Goal: Task Accomplishment & Management: Manage account settings

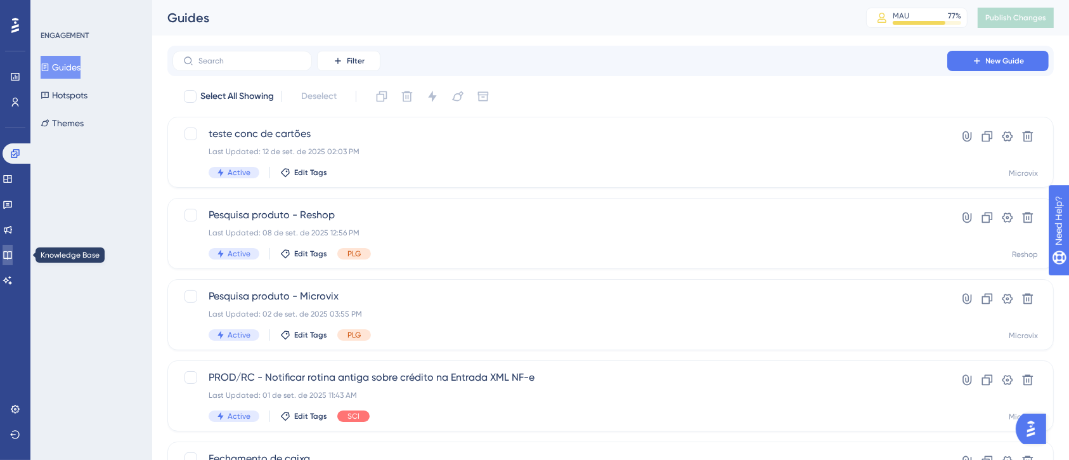
click at [13, 259] on icon at bounding box center [8, 255] width 10 height 10
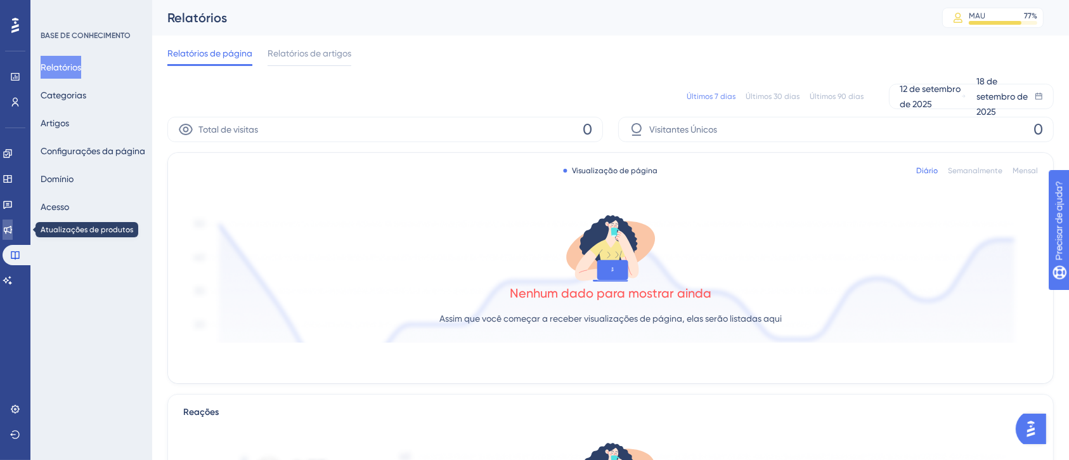
click at [13, 233] on icon at bounding box center [8, 229] width 10 height 10
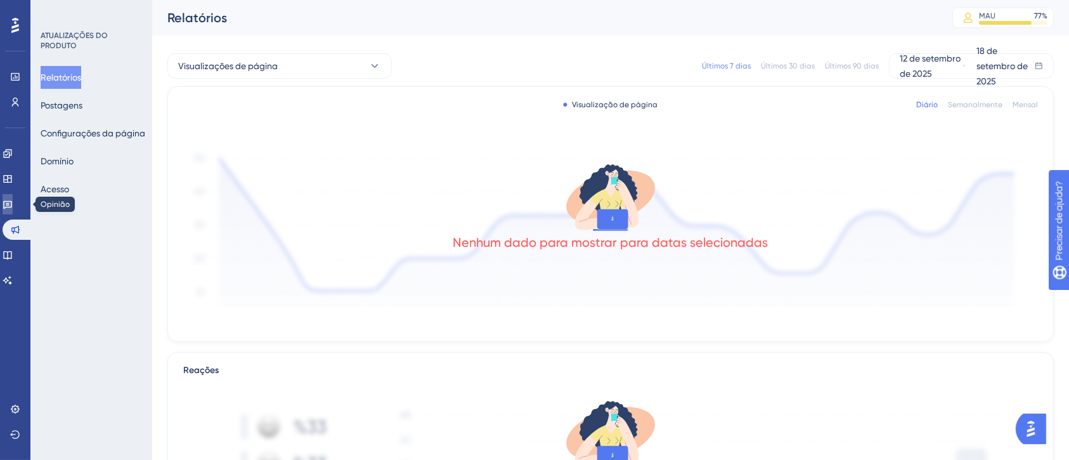
click at [12, 207] on icon at bounding box center [7, 205] width 9 height 8
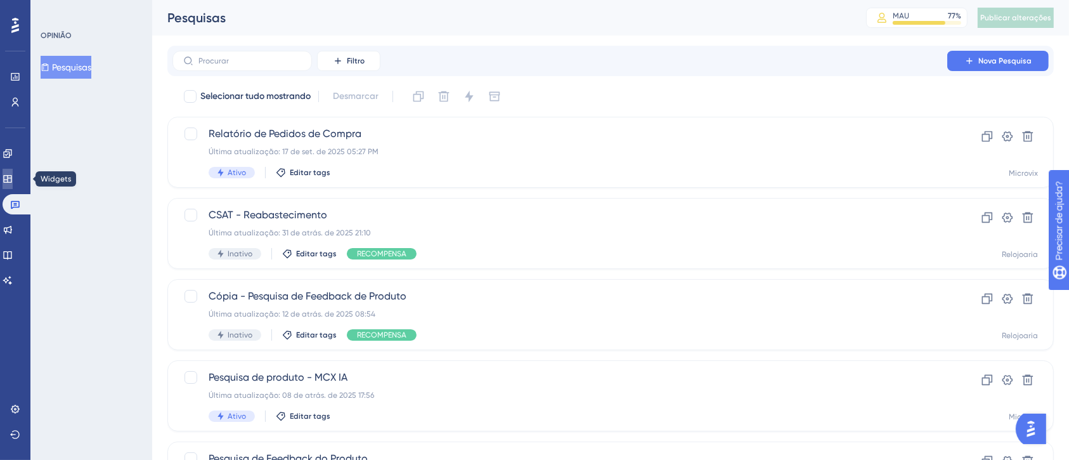
click at [13, 174] on icon at bounding box center [8, 179] width 10 height 10
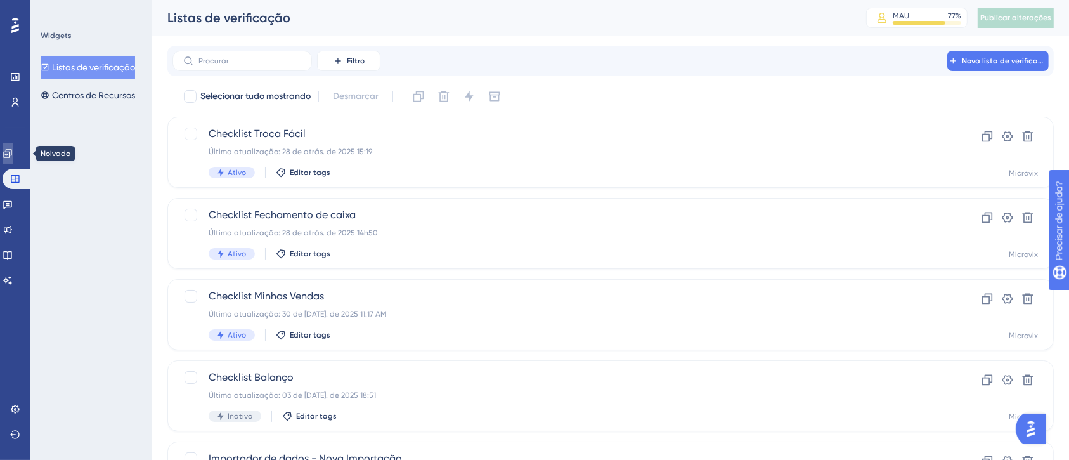
click at [11, 143] on link at bounding box center [8, 153] width 10 height 20
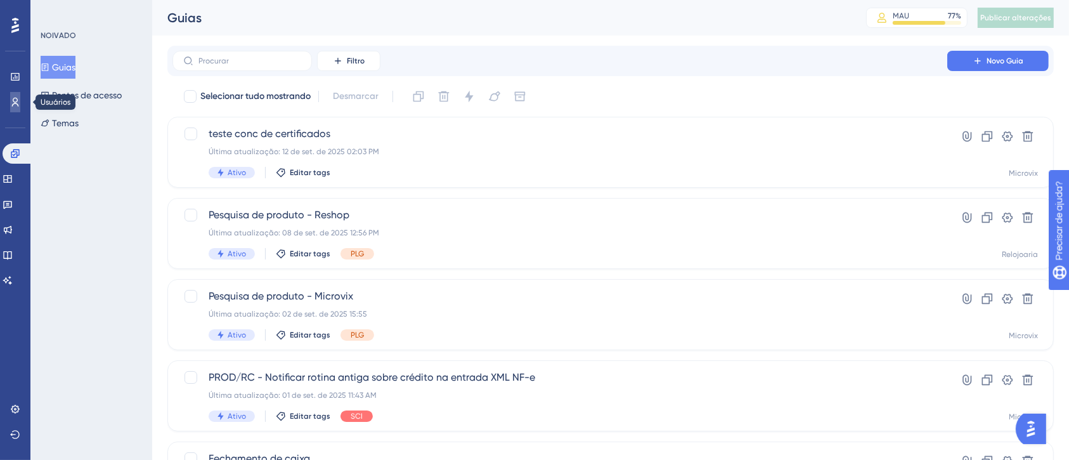
click at [19, 101] on icon at bounding box center [15, 102] width 10 height 10
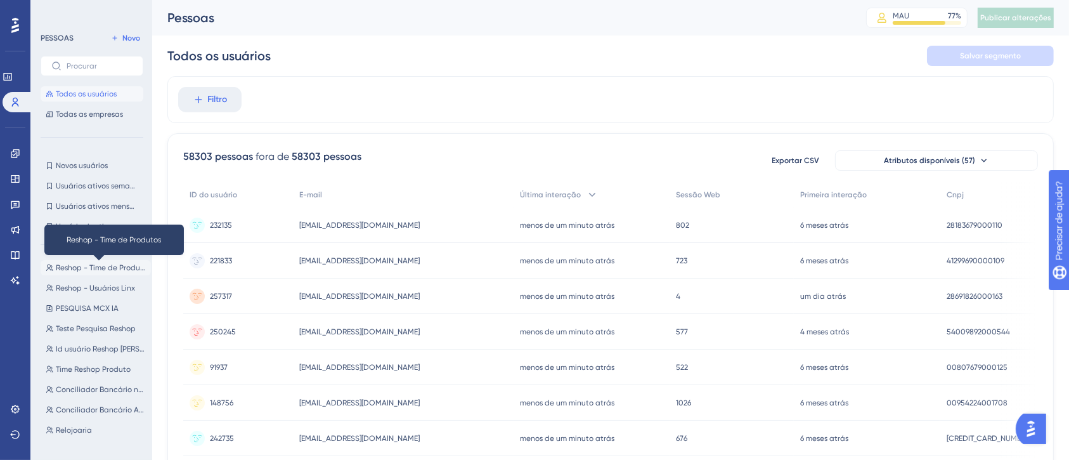
click at [96, 271] on font "Reshop - Time de Produtos" at bounding box center [103, 267] width 95 height 9
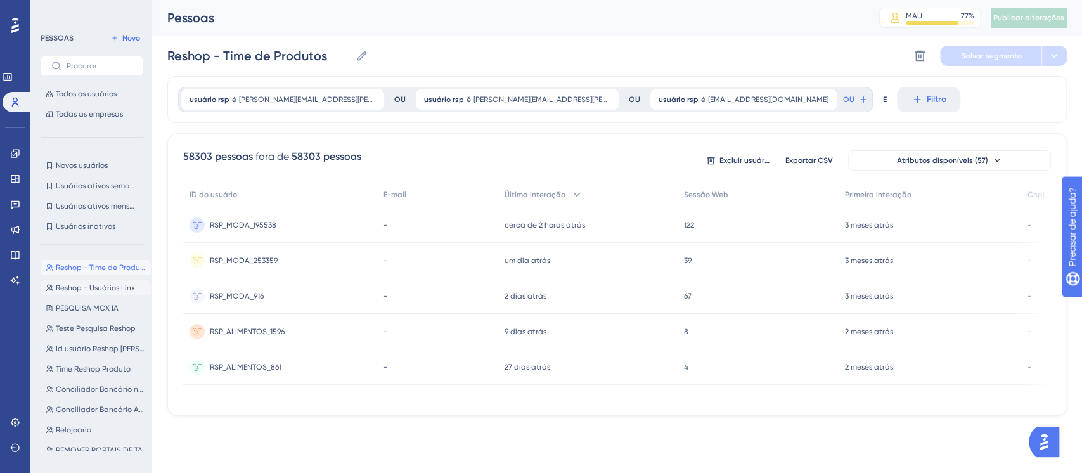
click at [92, 281] on button "Reshop - Usuários Linx Reshop - Usuários Linx" at bounding box center [96, 287] width 110 height 15
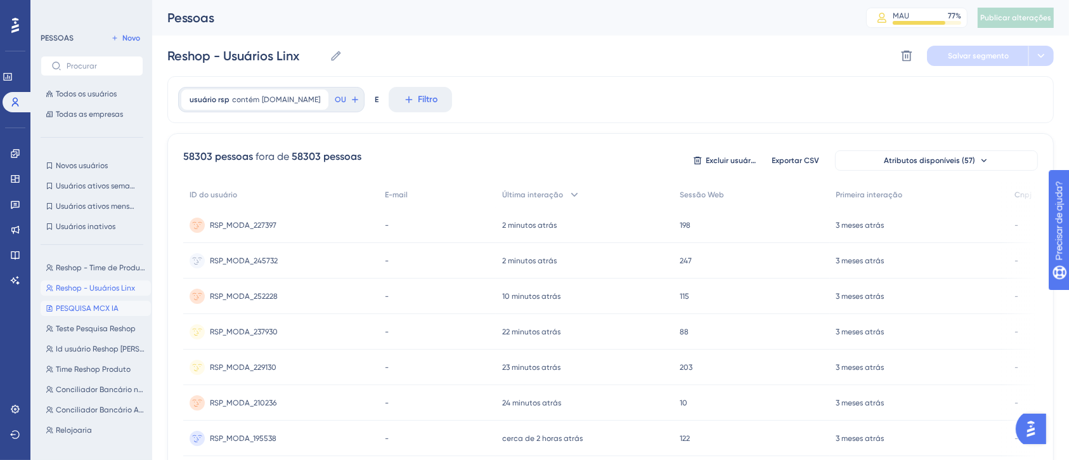
click at [99, 312] on span "PESQUISA MCX IA" at bounding box center [87, 308] width 63 height 10
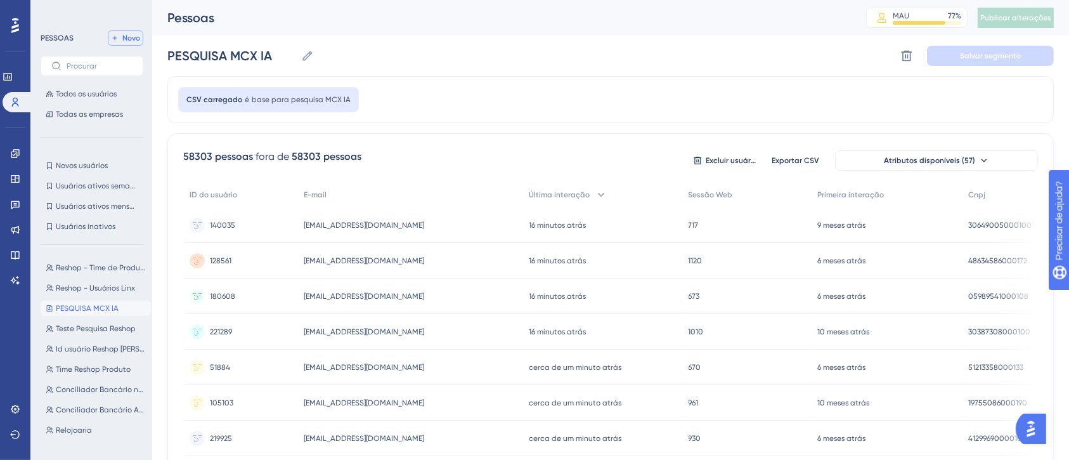
click at [127, 41] on font "Novo" at bounding box center [131, 38] width 18 height 9
type input "New Segment"
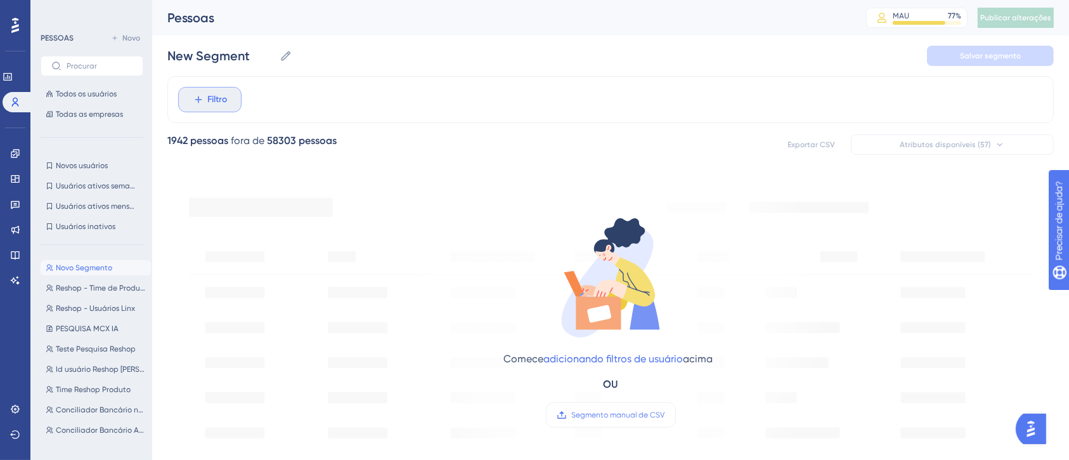
click at [211, 99] on font "Filtro" at bounding box center [218, 99] width 20 height 11
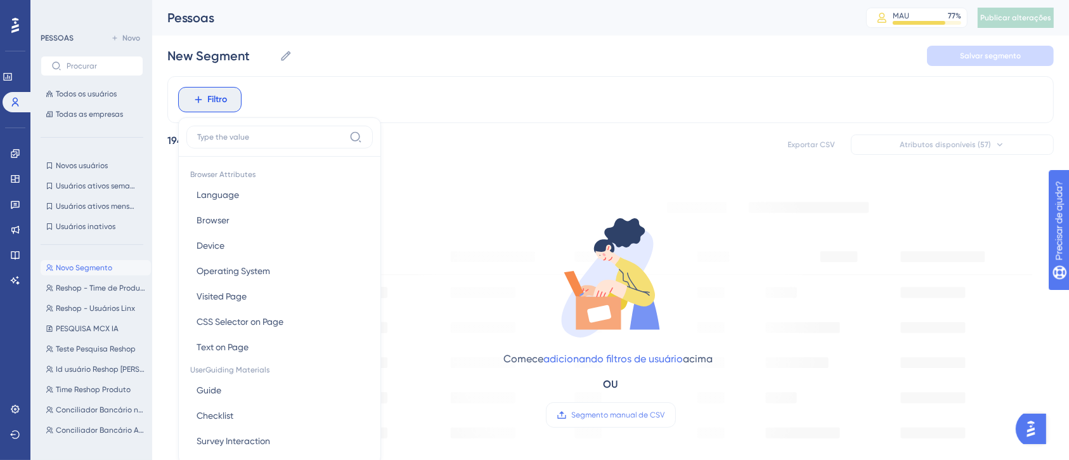
scroll to position [61, 0]
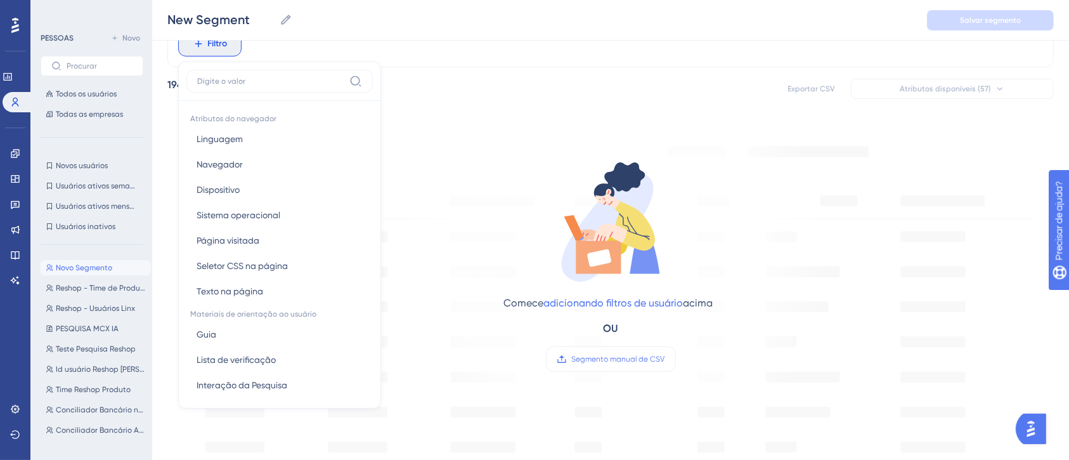
click at [549, 108] on div "Filtro Atributos do navegador Linguagem Linguagem Navegador Navegador Dispositi…" at bounding box center [610, 458] width 886 height 877
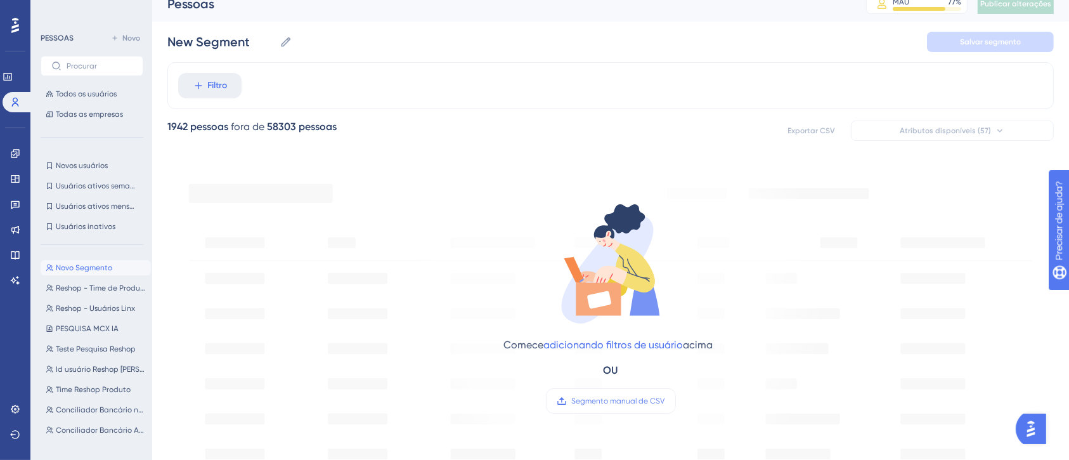
scroll to position [9, 0]
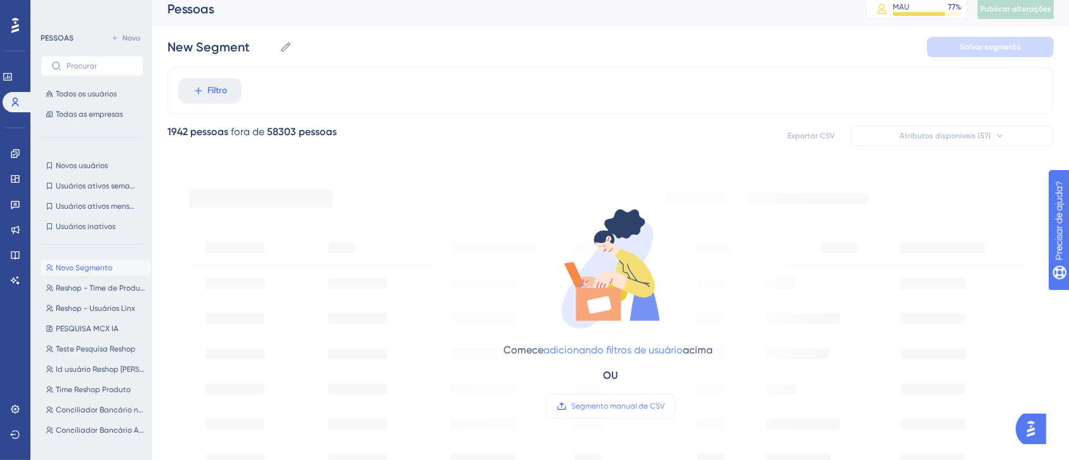
click at [607, 352] on font "adicionando filtros de usuário" at bounding box center [612, 350] width 139 height 12
click at [217, 96] on span "Filtro" at bounding box center [218, 90] width 20 height 15
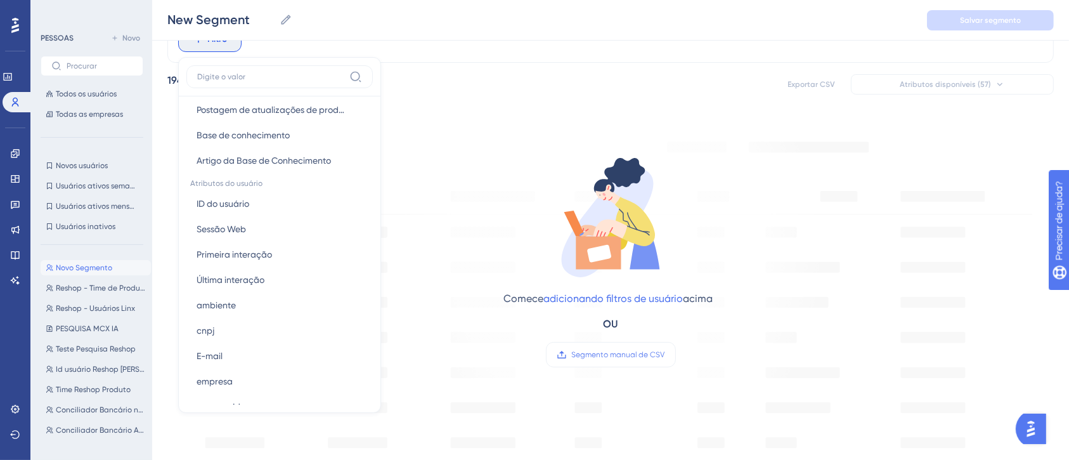
scroll to position [511, 0]
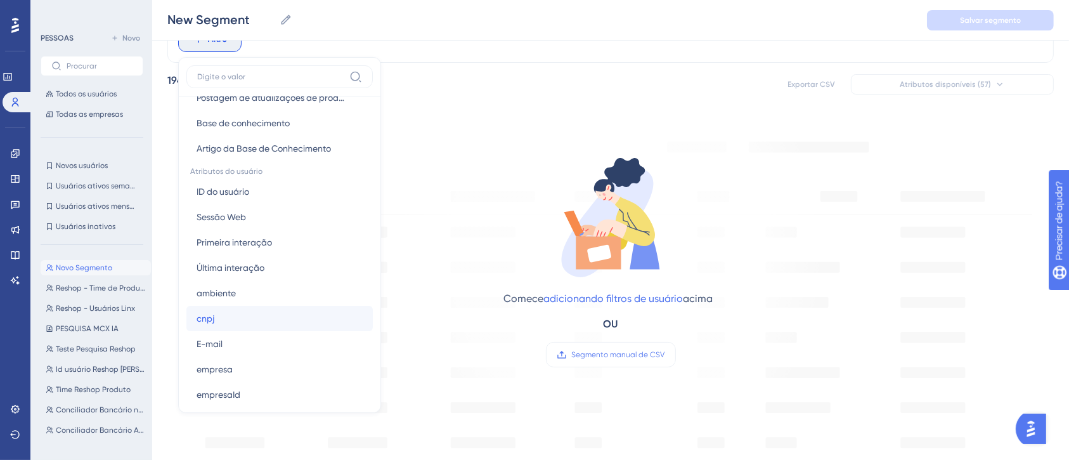
click at [253, 319] on button "cnpj cnpj" at bounding box center [279, 317] width 186 height 25
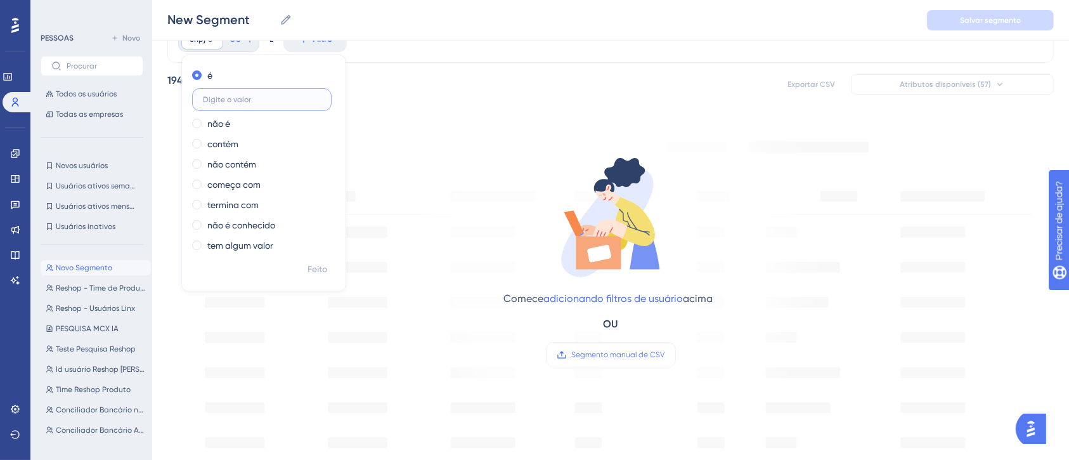
paste input "20.444.433/0001-43"
type input "20444433000143"
click at [328, 267] on button "Feito" at bounding box center [317, 269] width 35 height 23
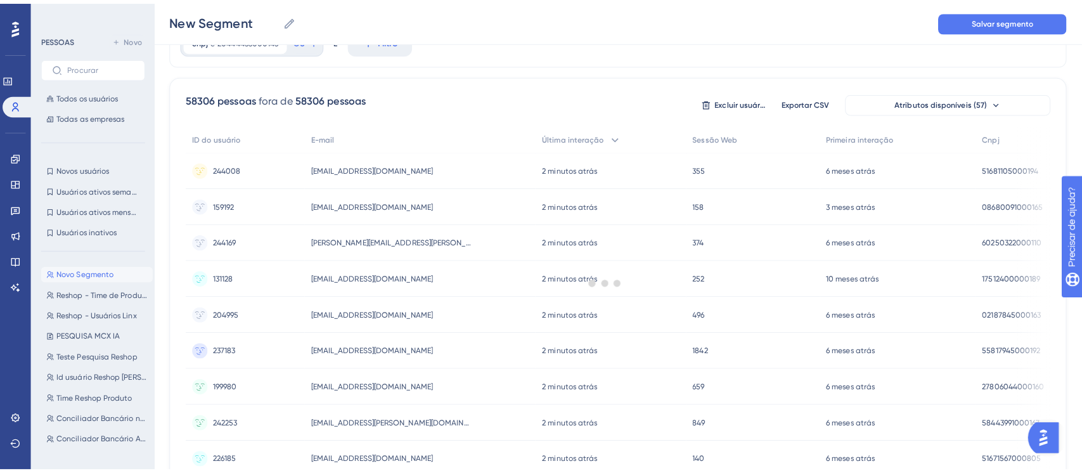
scroll to position [0, 0]
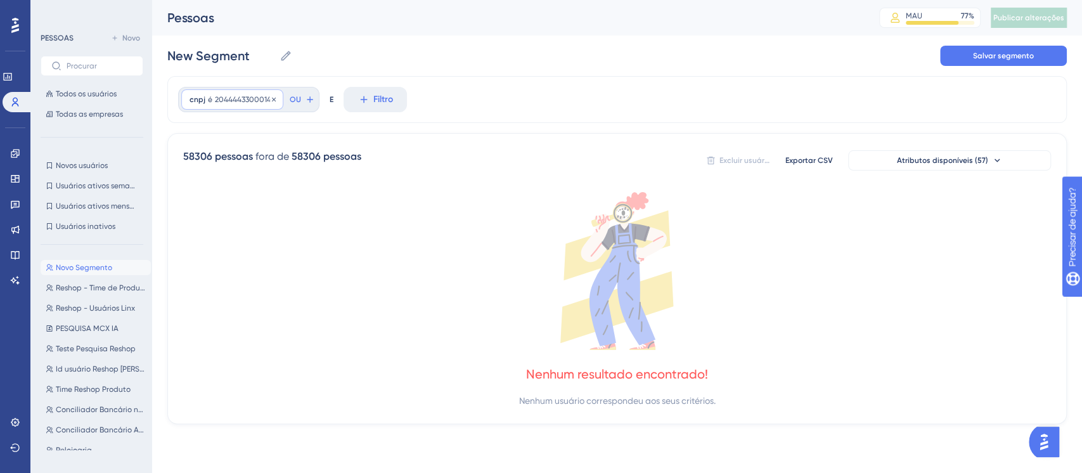
click at [245, 89] on div "cnpj é 20444433000143 20444433000143 Remover" at bounding box center [232, 99] width 102 height 20
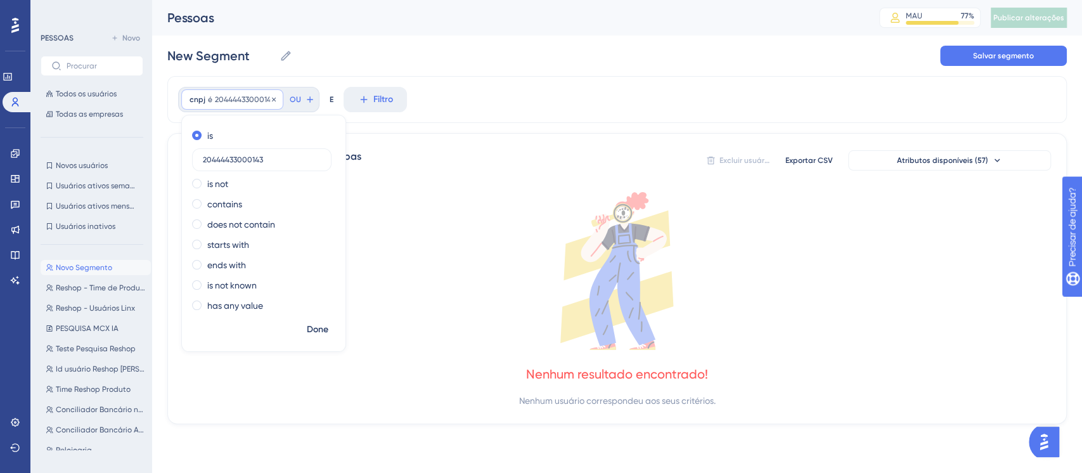
click at [245, 89] on div "cnpj é 20444433000143 20444433000143 Remover" at bounding box center [232, 99] width 102 height 20
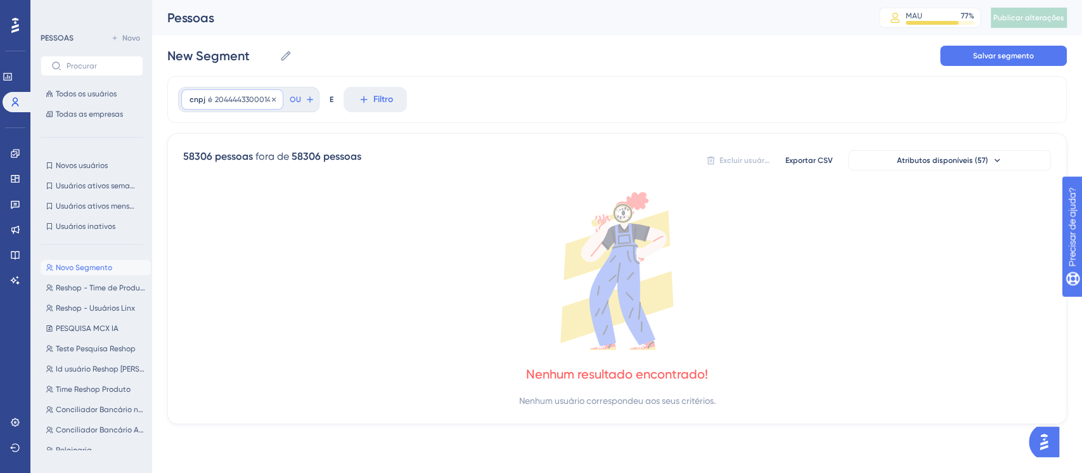
click at [245, 89] on div "cnpj é 20444433000143 20444433000143 Remover" at bounding box center [232, 99] width 102 height 20
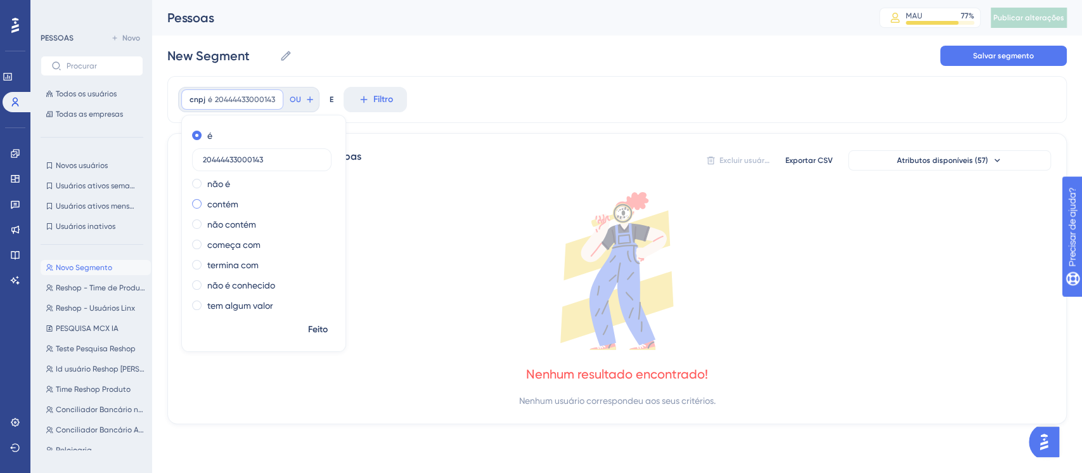
click at [195, 204] on span at bounding box center [197, 204] width 10 height 10
click at [205, 201] on input "radio" at bounding box center [205, 201] width 0 height 0
click at [312, 320] on button "Feito" at bounding box center [317, 329] width 35 height 23
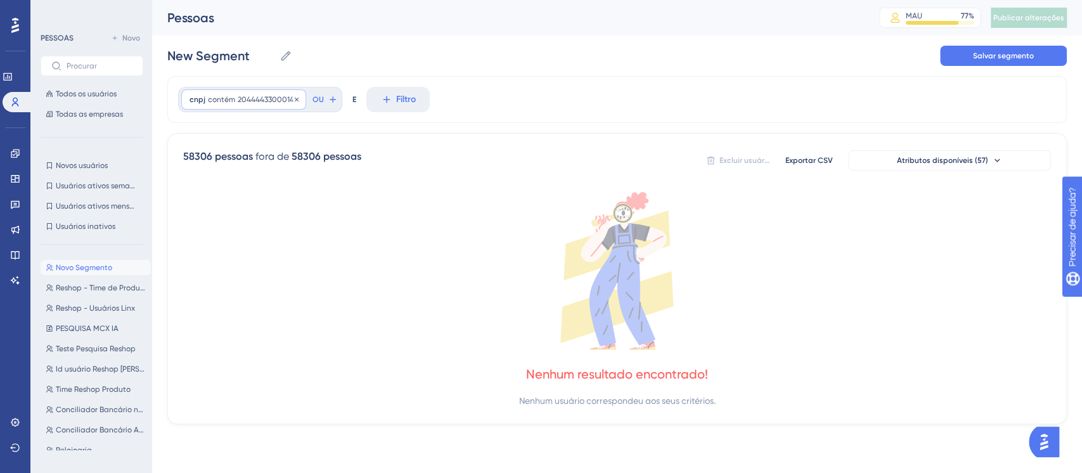
click at [279, 93] on div "cnpj contém 20444433000143 20444433000143 Remover" at bounding box center [243, 99] width 125 height 20
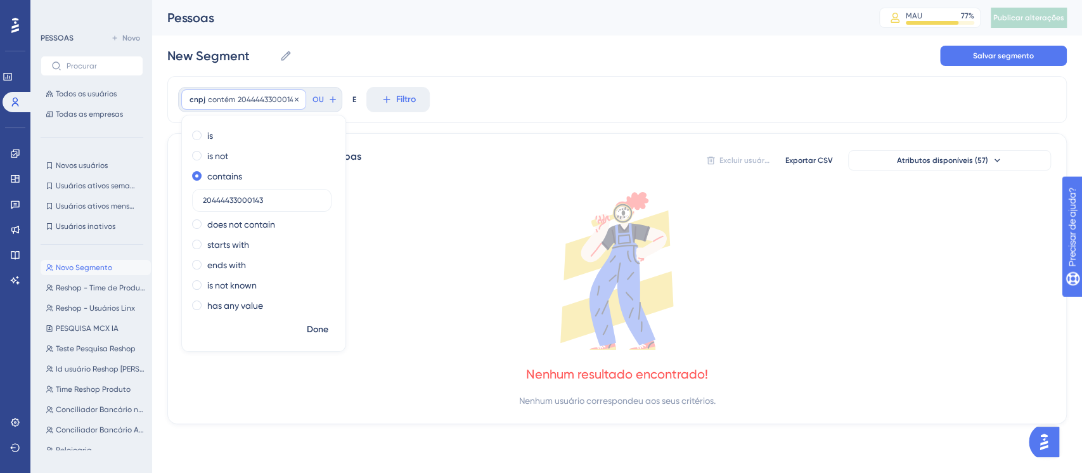
click at [279, 93] on div "cnpj contém 20444433000143 20444433000143 Remover" at bounding box center [243, 99] width 125 height 20
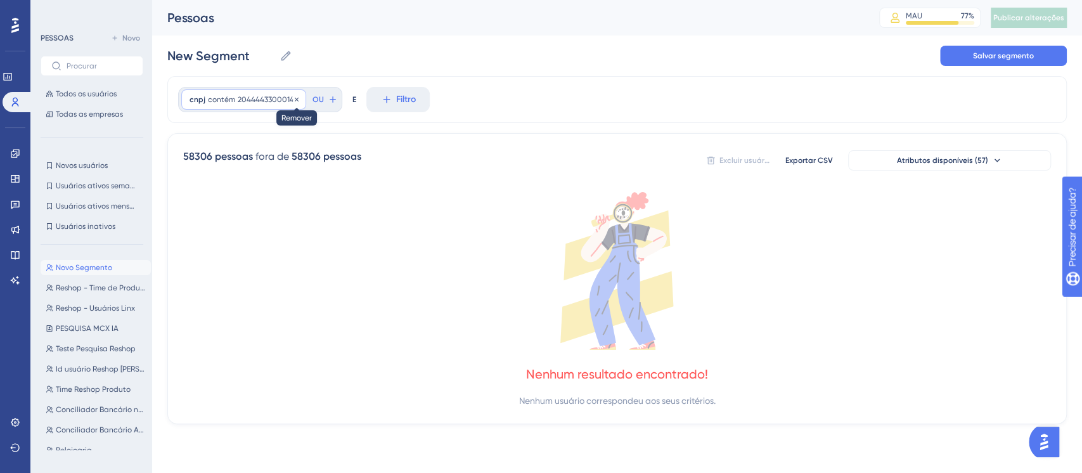
click at [295, 99] on icon at bounding box center [297, 99] width 4 height 4
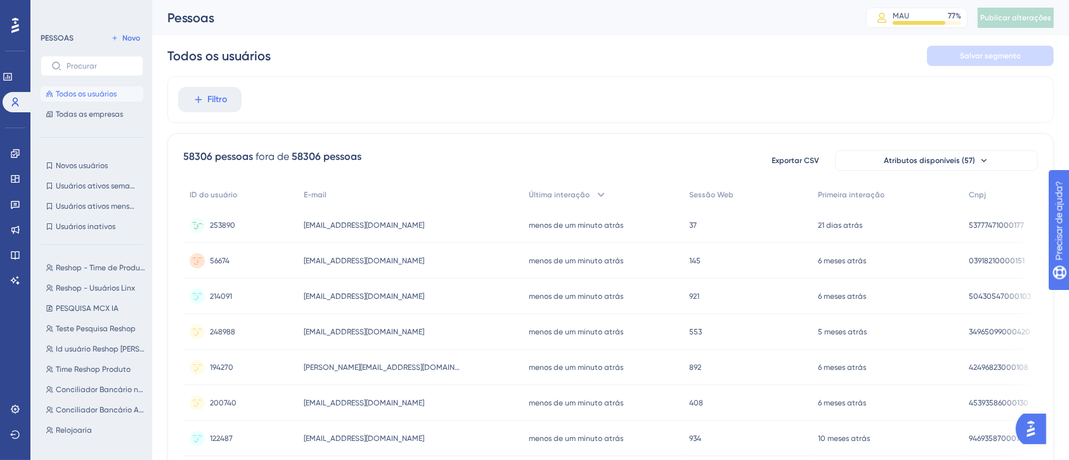
click at [1005, 231] on div "53777471000177 53777471000177" at bounding box center [999, 224] width 75 height 35
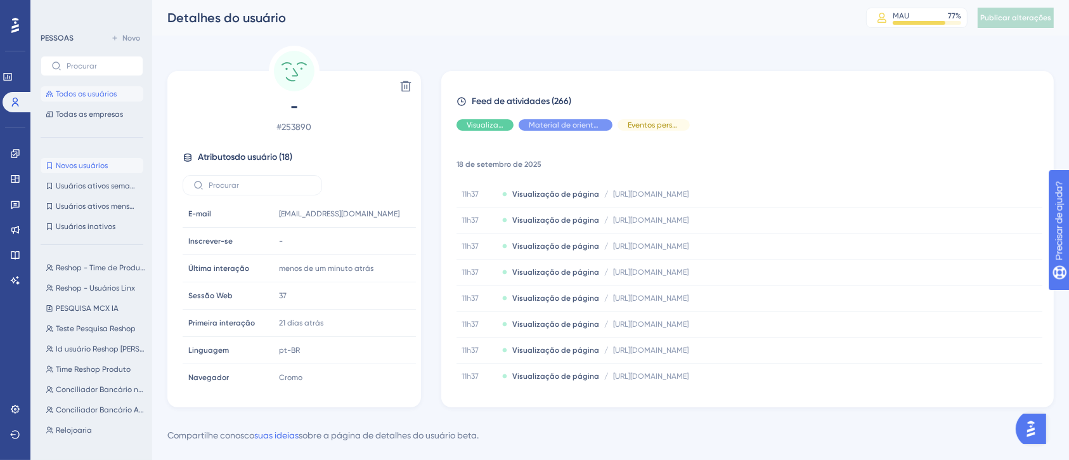
click at [71, 172] on button "Novos usuários Novos usuários" at bounding box center [92, 165] width 103 height 15
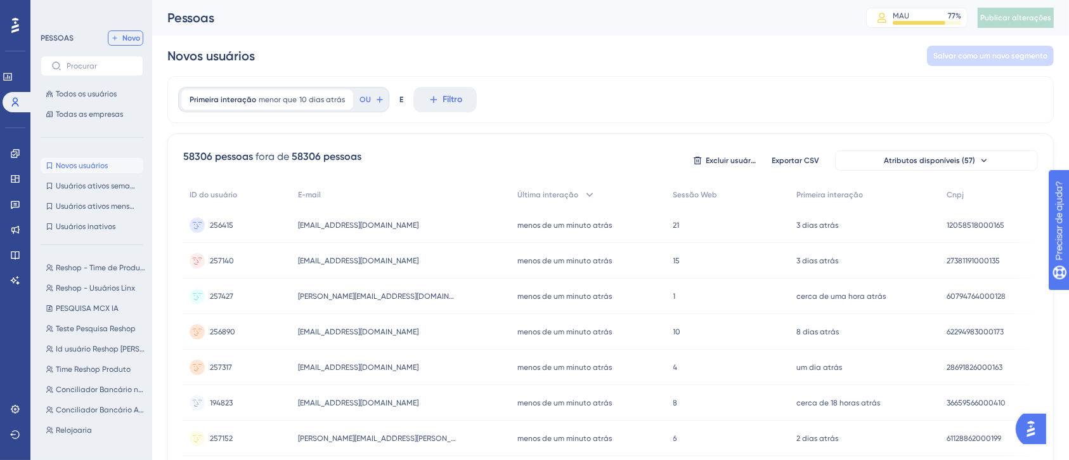
click at [125, 44] on button "Novo" at bounding box center [125, 37] width 35 height 15
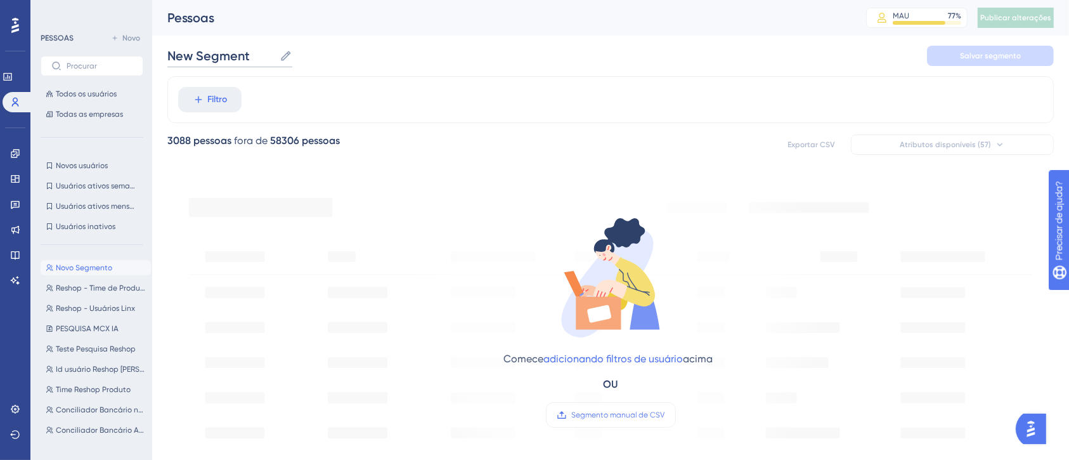
click at [223, 58] on input "New Segment" at bounding box center [220, 56] width 107 height 18
type input "A"
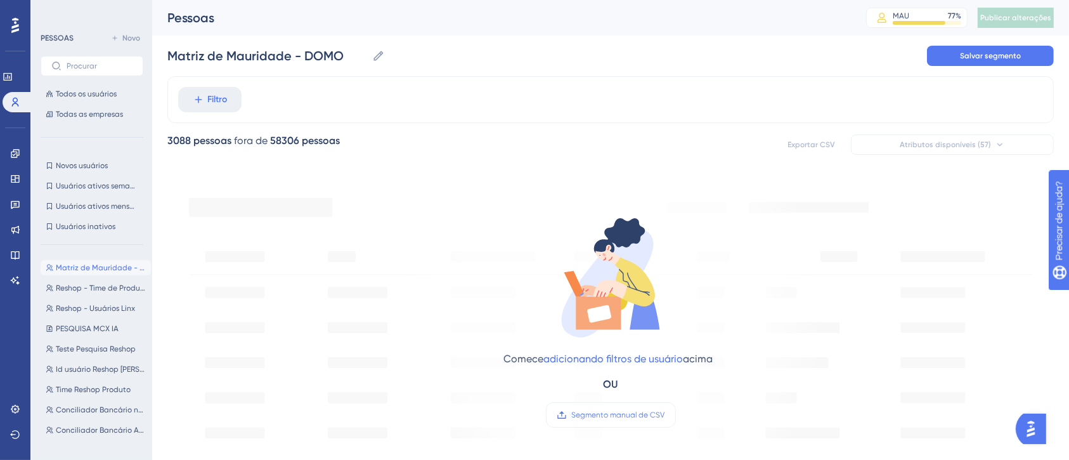
click at [483, 119] on div "Filtro" at bounding box center [610, 99] width 886 height 47
click at [953, 57] on button "Salvar segmento" at bounding box center [990, 56] width 127 height 20
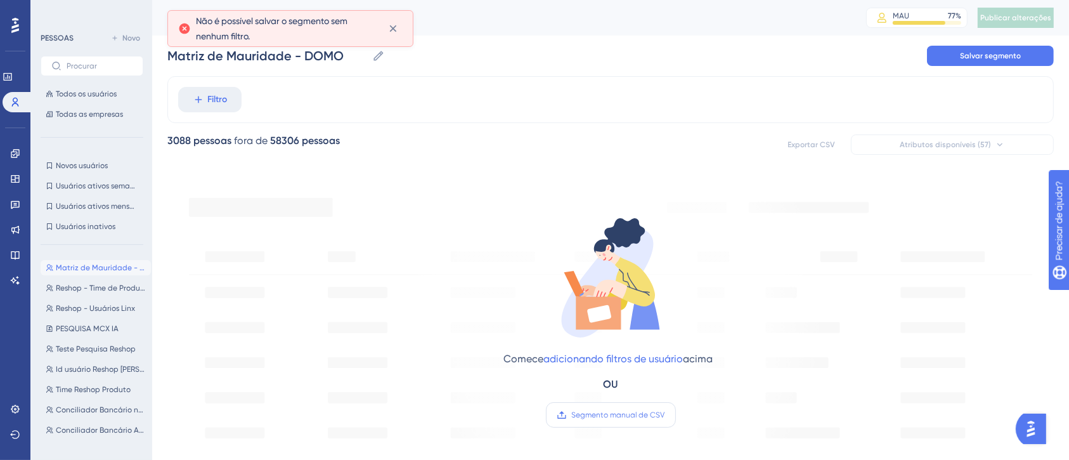
click at [605, 418] on font "Segmento manual de CSV" at bounding box center [618, 414] width 93 height 9
click at [665, 415] on input "Segmento manual de CSV" at bounding box center [665, 415] width 0 height 0
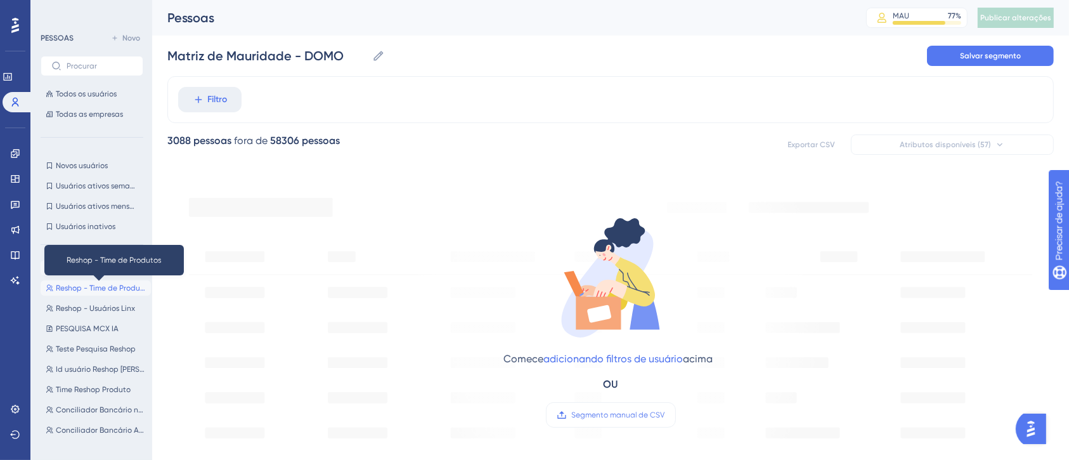
click at [98, 285] on font "Reshop - Time de Produtos" at bounding box center [103, 287] width 95 height 9
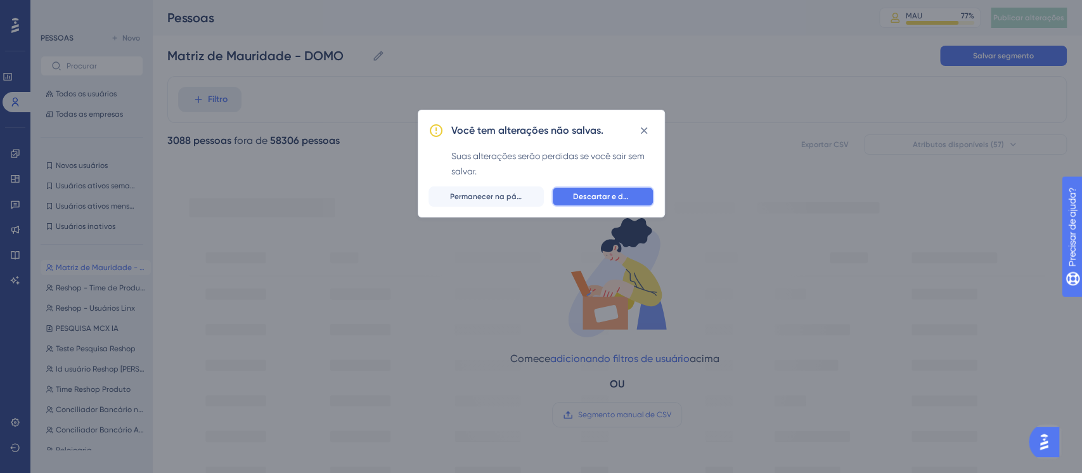
click at [572, 197] on button "Descartar e deixar" at bounding box center [602, 196] width 103 height 20
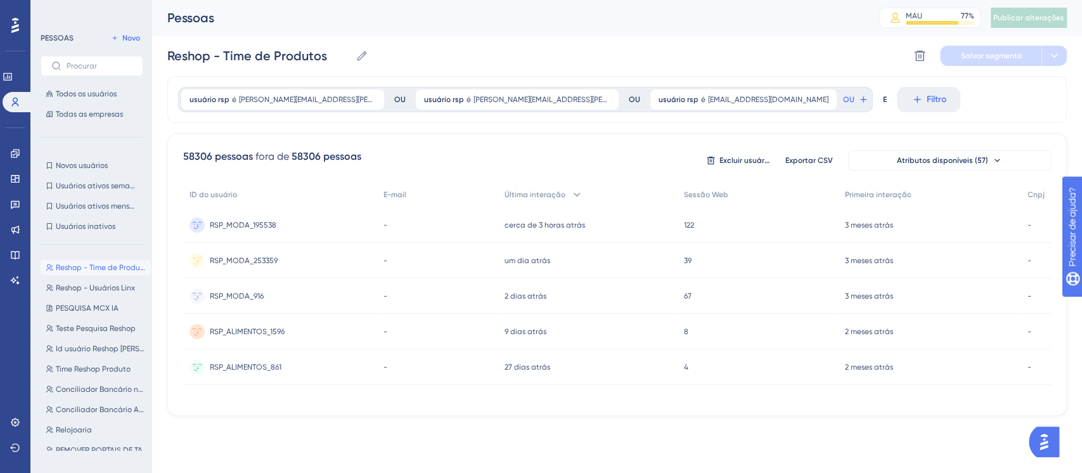
drag, startPoint x: 647, startPoint y: 399, endPoint x: 684, endPoint y: 402, distance: 37.0
click at [684, 402] on div "58306 pessoas fora de 58306 pessoas Excluir usuários Exportar CSV Atributos dis…" at bounding box center [616, 274] width 899 height 283
click at [74, 281] on button "Reshop - Usuários Linx Reshop - Usuários Linx" at bounding box center [96, 287] width 110 height 15
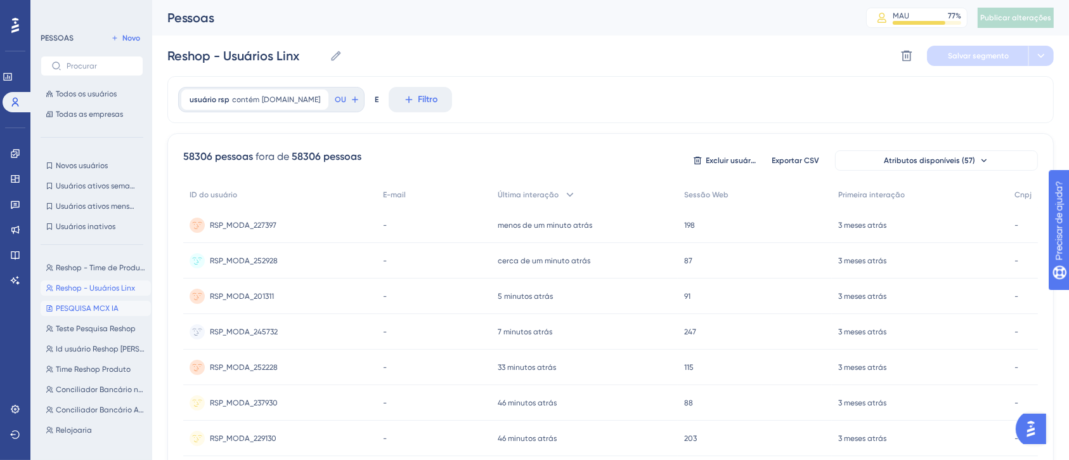
click at [91, 309] on font "PESQUISA MCX IA" at bounding box center [87, 308] width 63 height 9
type input "PESQUISA MCX IA"
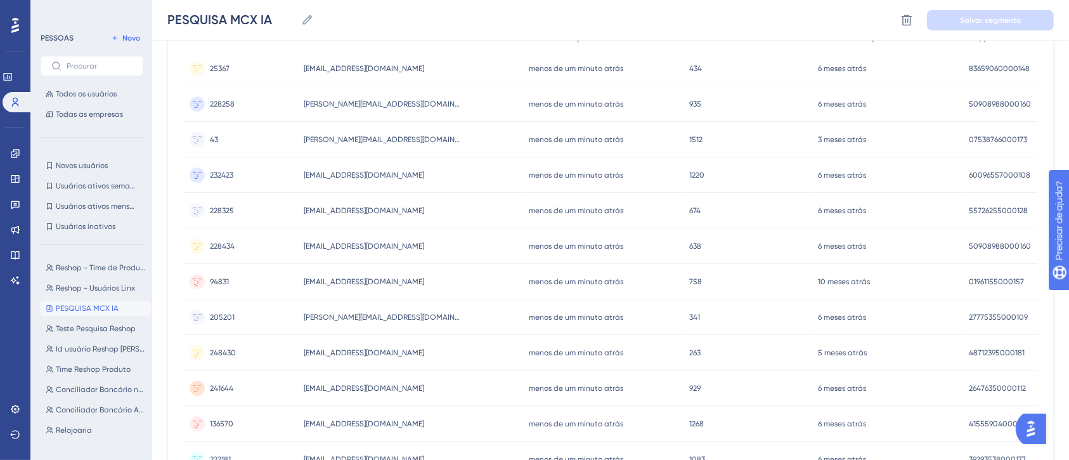
scroll to position [0, 13]
